Goal: Task Accomplishment & Management: Manage account settings

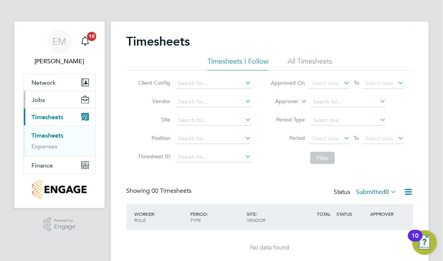
click at [55, 104] on button "Jobs" at bounding box center [59, 99] width 71 height 17
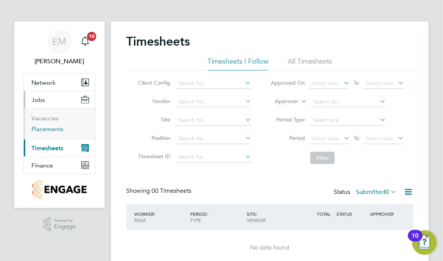
click at [44, 130] on link "Placements" at bounding box center [47, 128] width 32 height 7
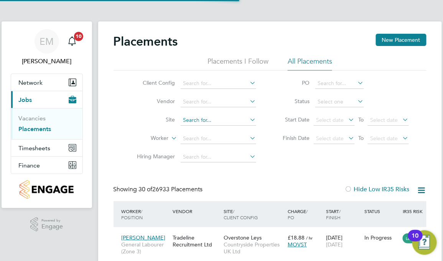
click at [195, 119] on input at bounding box center [219, 120] width 76 height 11
click at [207, 129] on li "Pickford Gate" at bounding box center [218, 131] width 76 height 10
type input "[PERSON_NAME][GEOGRAPHIC_DATA]"
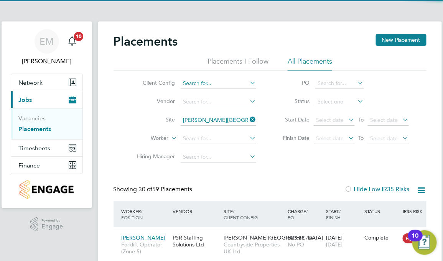
click at [200, 83] on input at bounding box center [219, 83] width 76 height 11
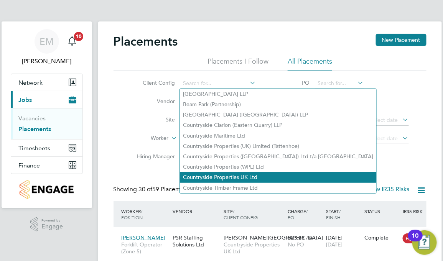
click at [246, 176] on li "Countryside Properties UK Ltd" at bounding box center [278, 177] width 196 height 10
type input "Countryside Properties UK Ltd"
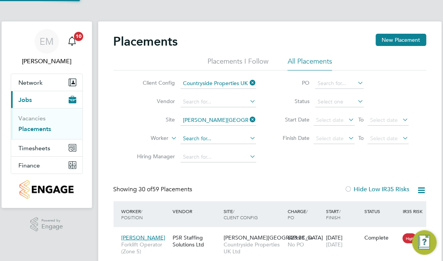
click at [198, 140] on input at bounding box center [219, 139] width 76 height 11
click at [215, 145] on li "David Ear l" at bounding box center [218, 149] width 76 height 10
type input "[PERSON_NAME]"
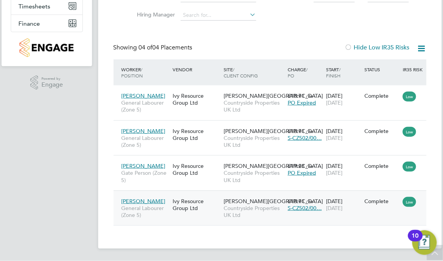
click at [361, 218] on div "David Earl General Labourer (Zone 5) Ivy Resource Group Ltd Pickford Gate Count…" at bounding box center [277, 208] width 326 height 35
click at [139, 201] on span "[PERSON_NAME]" at bounding box center [144, 201] width 44 height 7
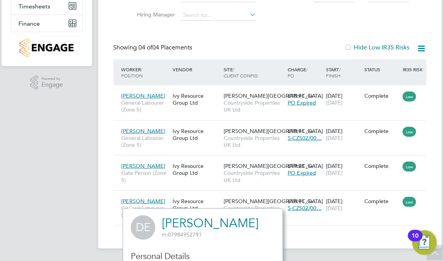
click at [312, 237] on div "Placements New Placement Placements I Follow All Placements Client Config Count…" at bounding box center [270, 64] width 344 height 369
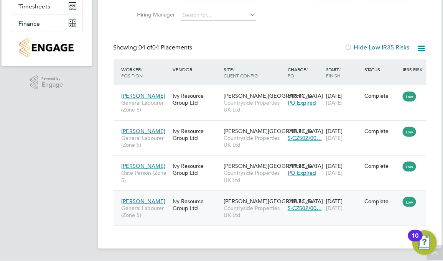
click at [145, 196] on div "David Earl General Labourer (Zone 5)" at bounding box center [145, 208] width 51 height 29
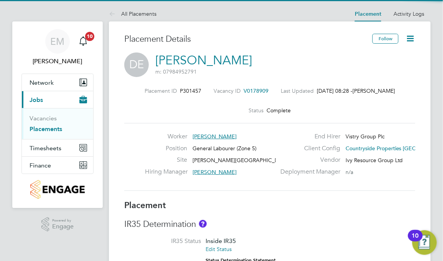
click at [409, 37] on icon at bounding box center [411, 39] width 10 height 10
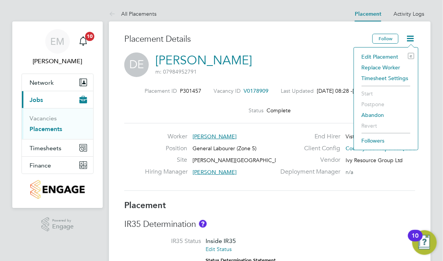
click at [390, 56] on li "Edit Placement e" at bounding box center [386, 56] width 56 height 11
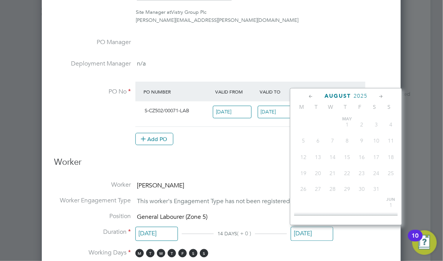
click at [311, 231] on input "[DATE]" at bounding box center [312, 234] width 43 height 14
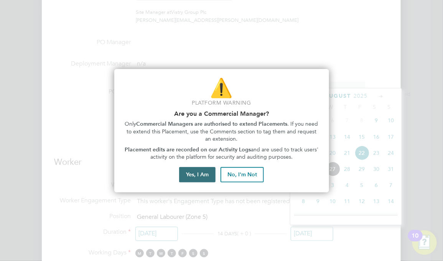
click at [204, 174] on button "Yes, I Am" at bounding box center [197, 174] width 36 height 15
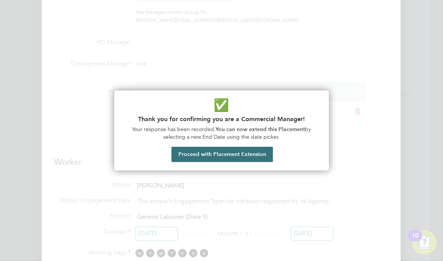
click at [245, 151] on button "Proceed with Placement Extension" at bounding box center [222, 154] width 102 height 15
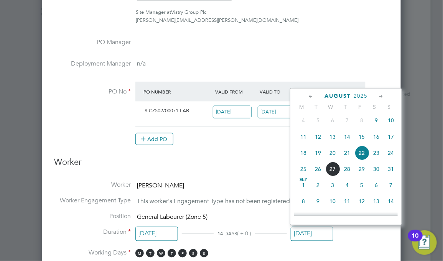
click at [365, 173] on span "29" at bounding box center [362, 169] width 15 height 15
type input "[DATE]"
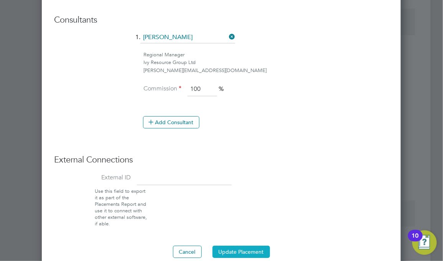
click at [239, 250] on button "Update Placement" at bounding box center [242, 252] width 58 height 12
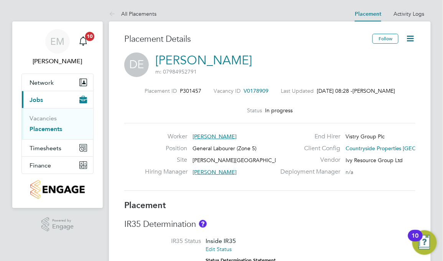
scroll to position [12, 131]
